Goal: Task Accomplishment & Management: Manage account settings

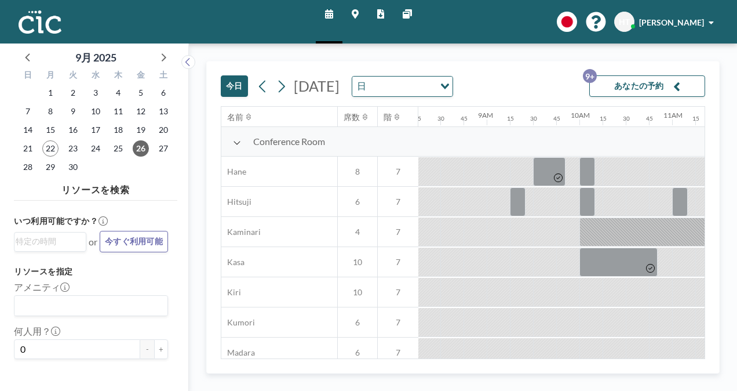
scroll to position [0, 788]
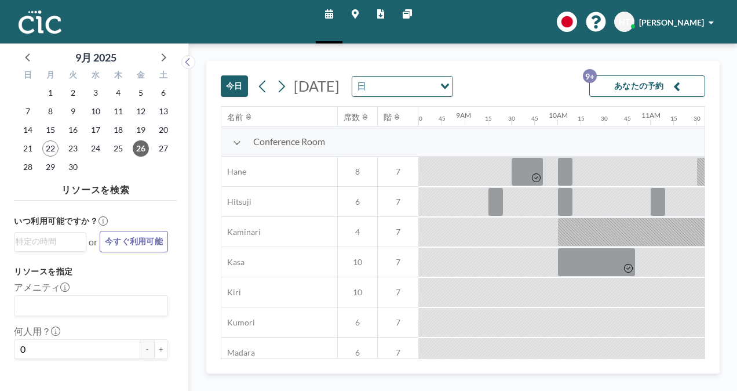
click at [641, 88] on button "あなたの予約 9+" at bounding box center [648, 85] width 116 height 21
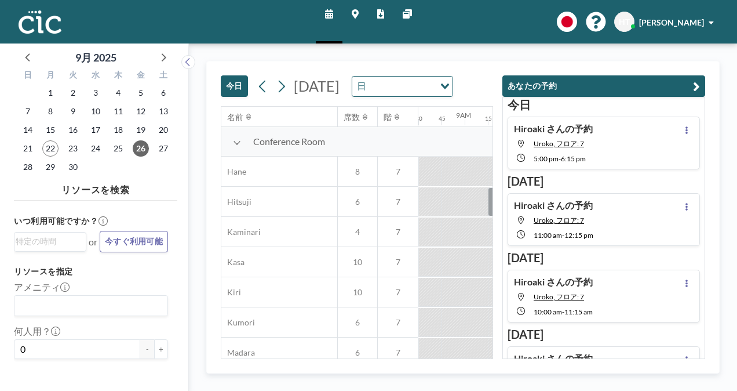
click at [634, 220] on div "[PERSON_NAME]の予約 Uroko, フロア: 7 11:00 AM - 12:15 PM" at bounding box center [604, 219] width 192 height 53
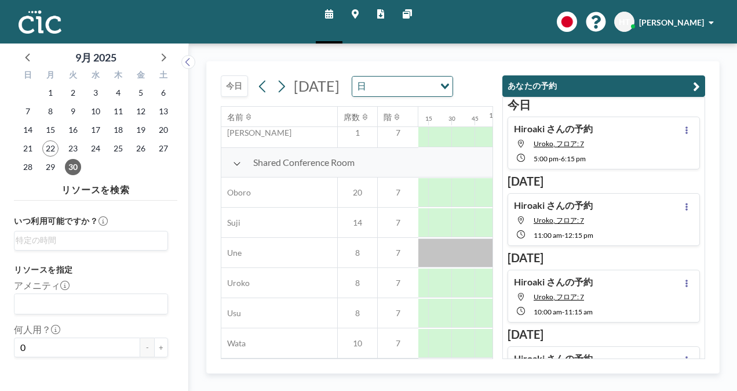
scroll to position [871, 997]
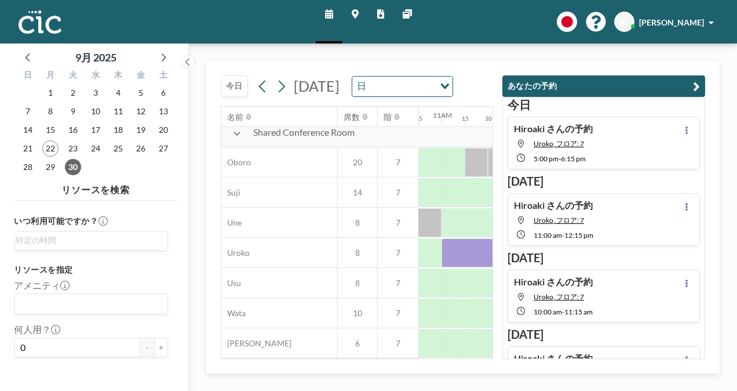
click at [627, 82] on button "あなたの予約" at bounding box center [604, 85] width 203 height 21
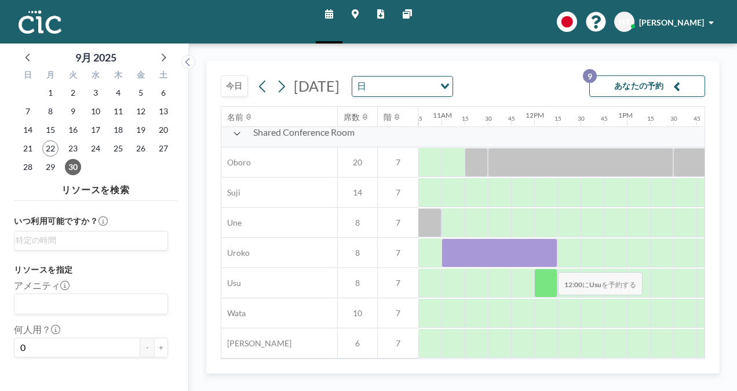
scroll to position [857, 997]
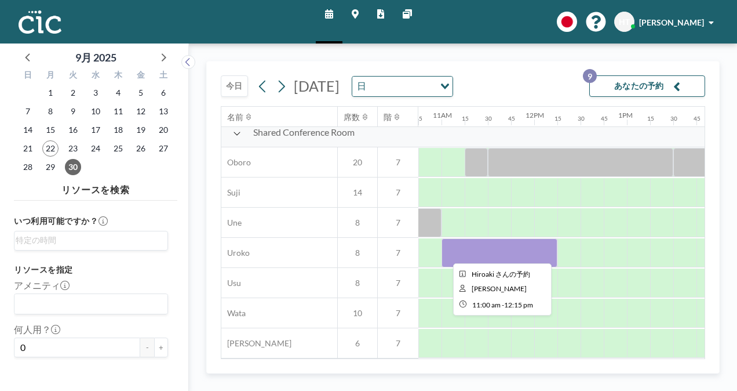
click at [479, 246] on div at bounding box center [500, 252] width 116 height 29
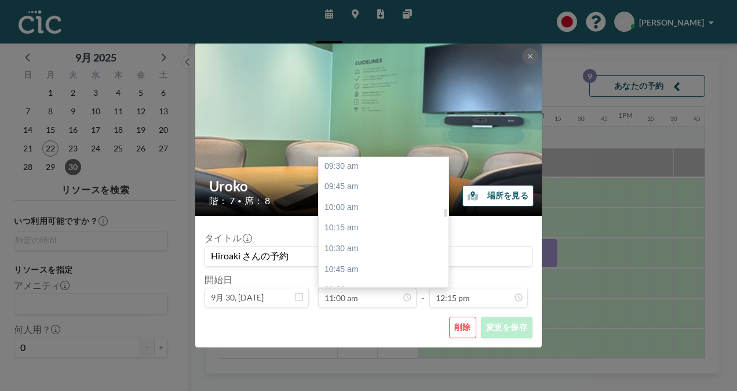
scroll to position [784, 0]
click at [362, 211] on div "10:00 am" at bounding box center [387, 209] width 136 height 21
type input "10:00 am"
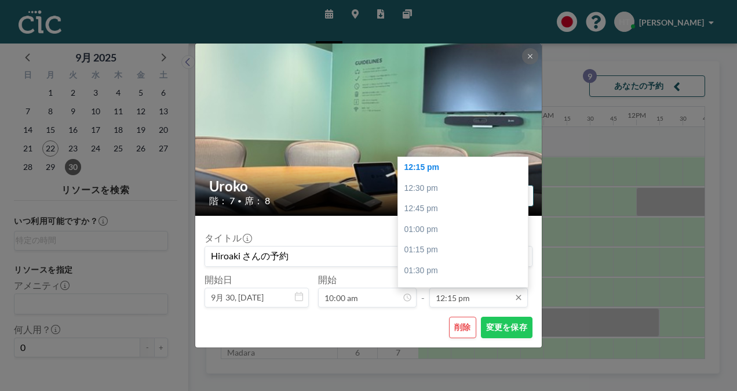
scroll to position [0, 904]
click at [458, 297] on input "12:15 pm" at bounding box center [479, 298] width 99 height 20
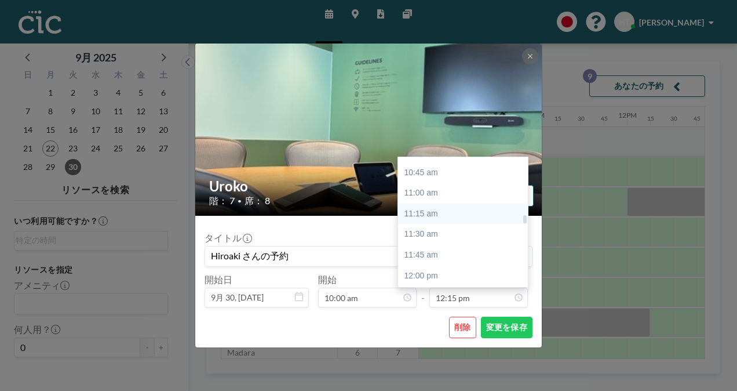
click at [434, 213] on div "11:15 am" at bounding box center [466, 213] width 136 height 21
type input "11:15 am"
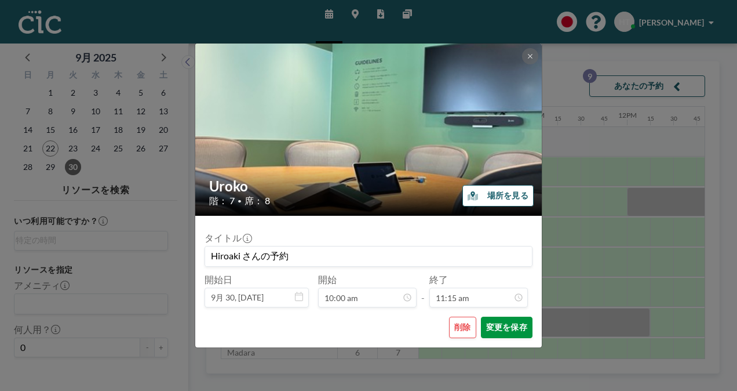
scroll to position [929, 0]
click at [518, 327] on button "変更を保存" at bounding box center [507, 327] width 52 height 21
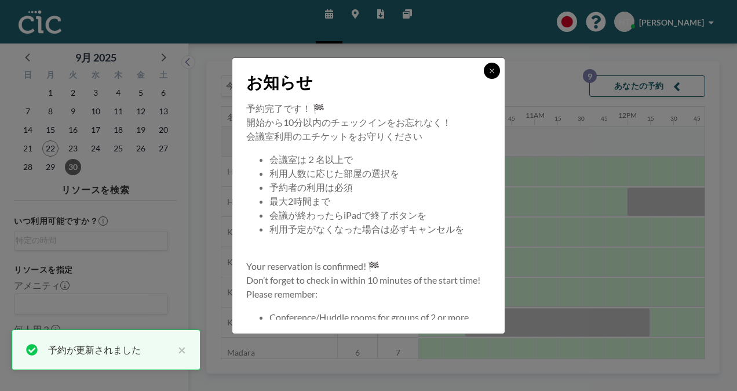
click at [494, 70] on icon at bounding box center [492, 70] width 7 height 7
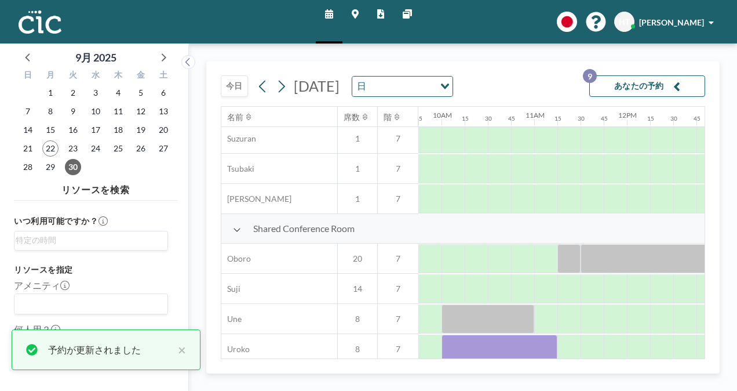
scroll to position [857, 904]
